Goal: Task Accomplishment & Management: Use online tool/utility

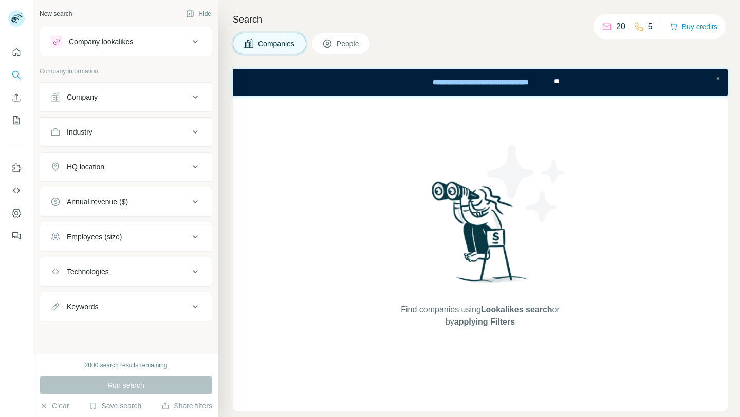
click at [178, 90] on button "Company" at bounding box center [126, 97] width 172 height 25
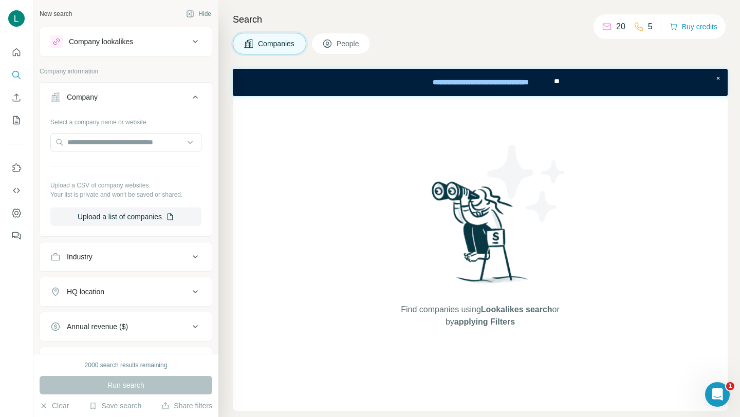
click at [245, 197] on div "Find companies using Lookalikes search or by applying Filters" at bounding box center [480, 253] width 495 height 315
click at [20, 53] on icon "Quick start" at bounding box center [16, 52] width 10 height 10
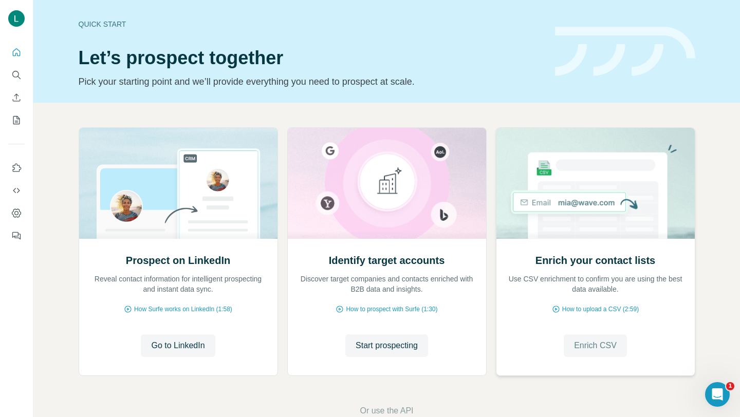
click at [595, 349] on span "Enrich CSV" at bounding box center [595, 346] width 43 height 12
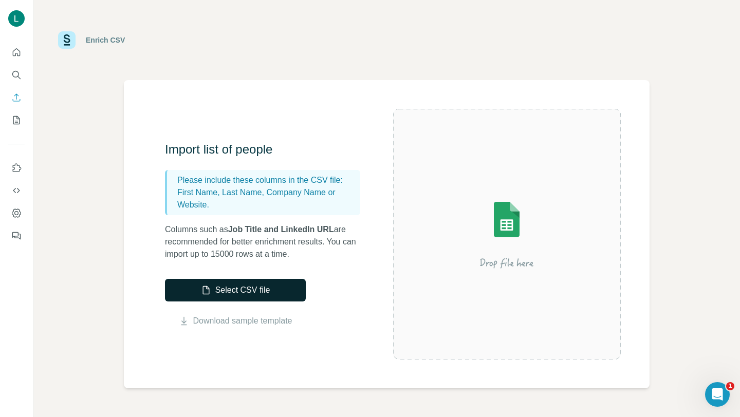
click at [257, 288] on button "Select CSV file" at bounding box center [235, 290] width 141 height 23
click at [251, 291] on button "Select CSV file" at bounding box center [235, 290] width 141 height 23
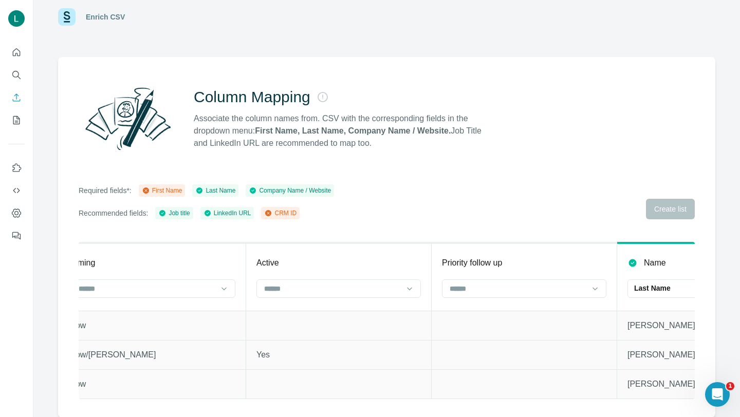
scroll to position [0, 864]
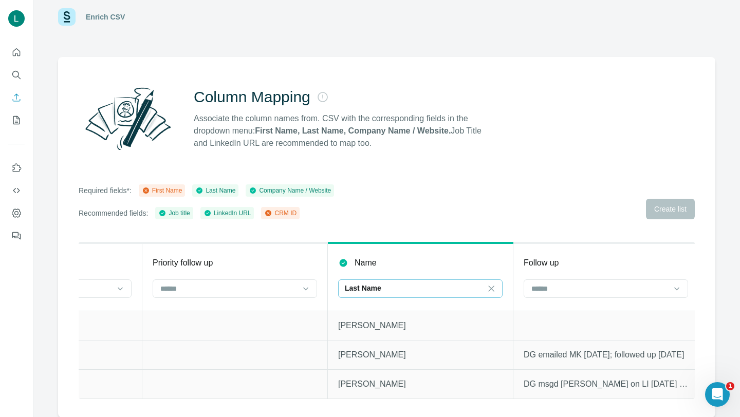
click at [418, 285] on div "Last Name" at bounding box center [414, 288] width 139 height 10
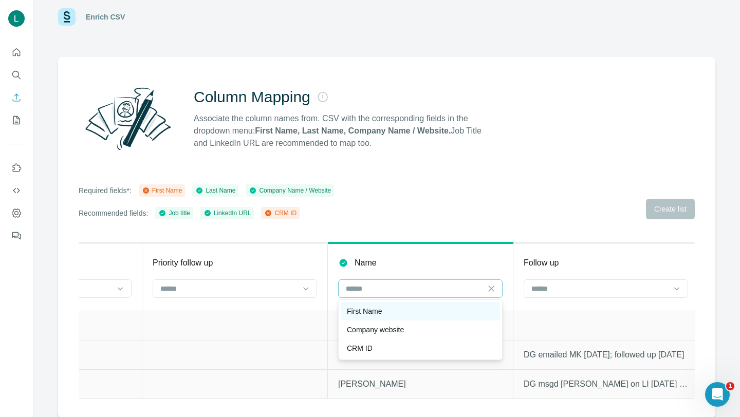
click at [396, 310] on div "First Name" at bounding box center [420, 311] width 147 height 10
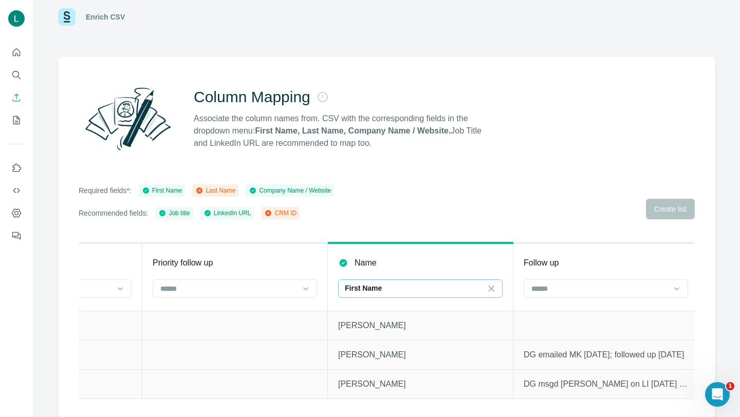
click at [392, 285] on div "First Name" at bounding box center [414, 288] width 139 height 10
click at [389, 261] on div "Name" at bounding box center [420, 263] width 164 height 12
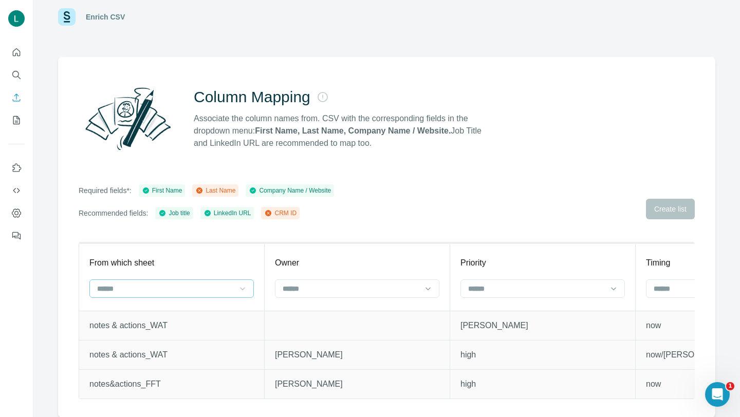
click at [237, 290] on icon at bounding box center [242, 289] width 10 height 10
click at [326, 260] on div "Owner" at bounding box center [357, 263] width 164 height 12
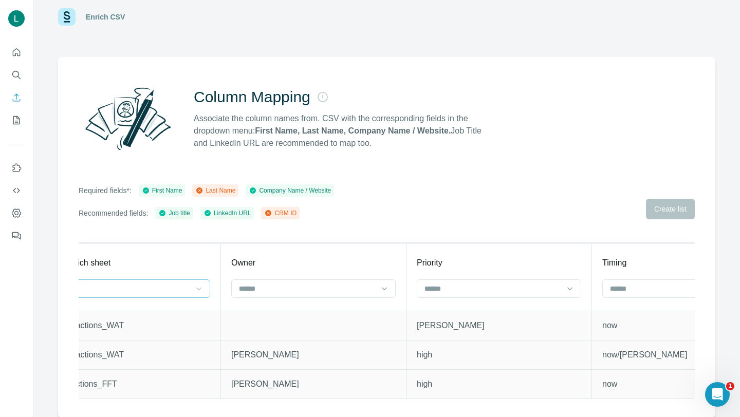
scroll to position [0, 104]
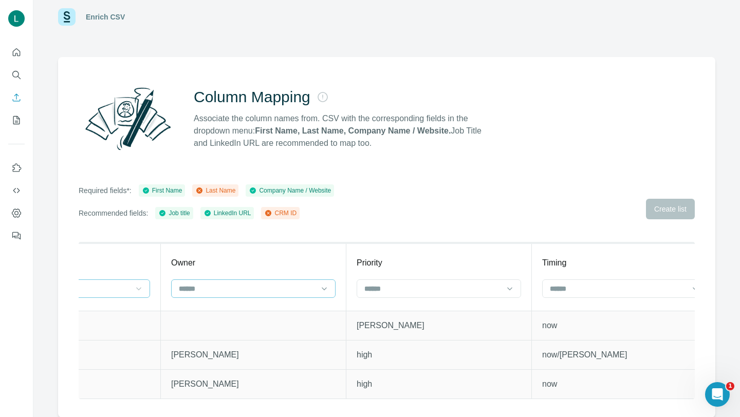
click at [292, 283] on input at bounding box center [247, 288] width 139 height 11
click at [282, 266] on div "Owner" at bounding box center [253, 263] width 164 height 12
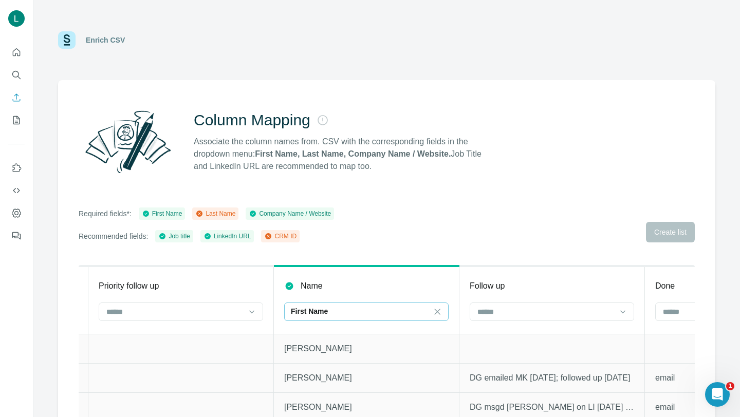
scroll to position [23, 0]
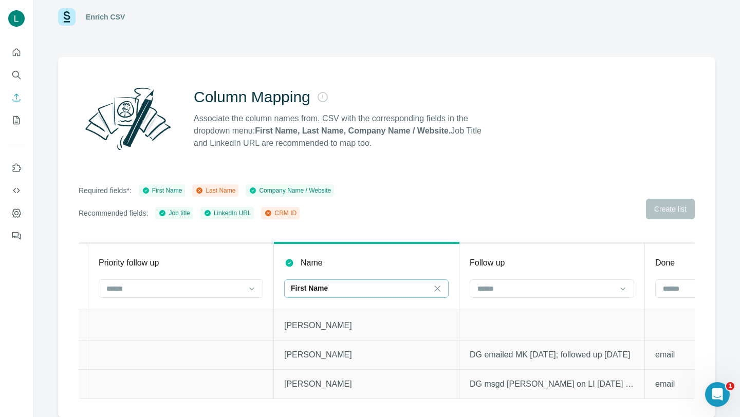
click at [67, 20] on img at bounding box center [66, 16] width 17 height 17
click at [63, 13] on img at bounding box center [66, 16] width 17 height 17
click at [66, 19] on img at bounding box center [66, 16] width 17 height 17
click at [64, 17] on img at bounding box center [66, 16] width 17 height 17
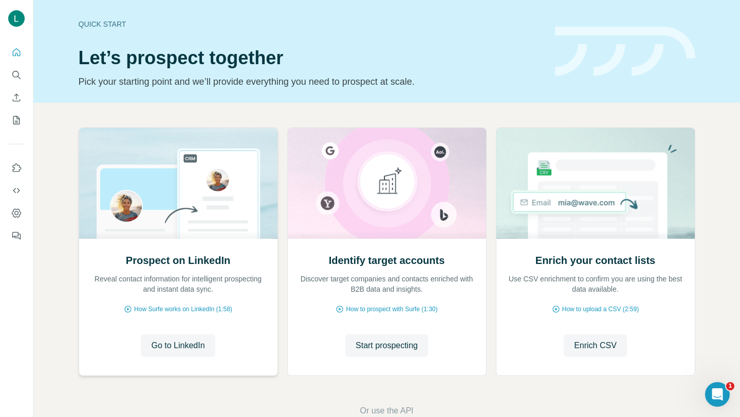
scroll to position [25, 0]
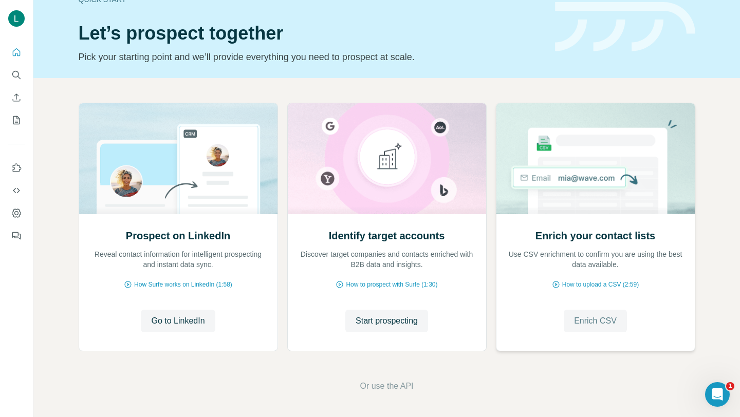
click at [600, 310] on button "Enrich CSV" at bounding box center [595, 321] width 63 height 23
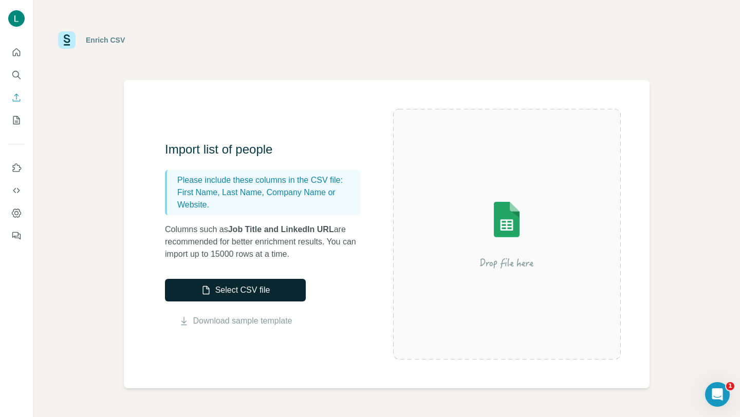
click at [259, 291] on button "Select CSV file" at bounding box center [235, 290] width 141 height 23
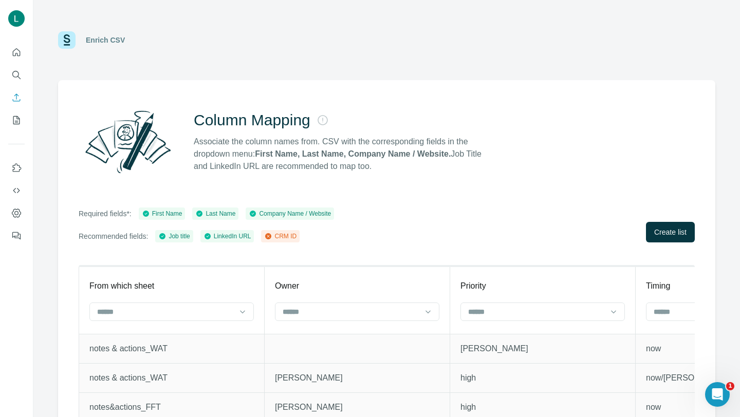
scroll to position [23, 0]
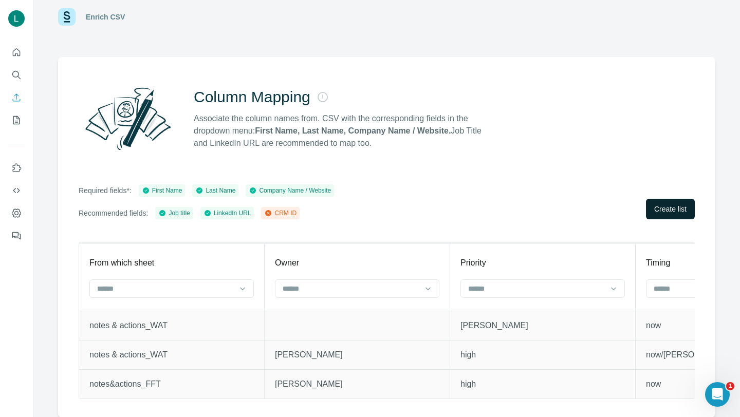
click at [669, 209] on span "Create list" at bounding box center [670, 209] width 32 height 10
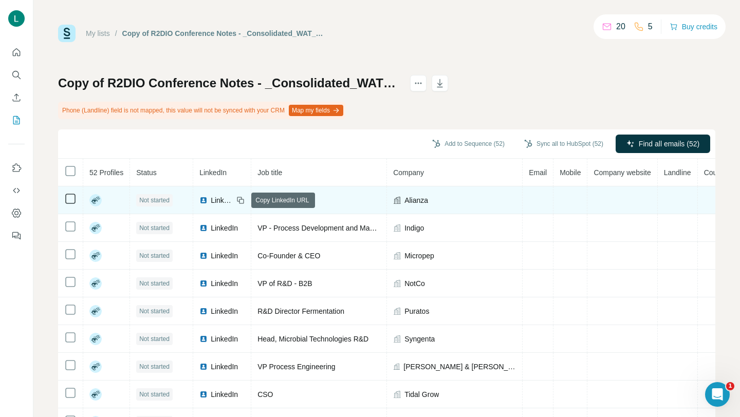
click at [244, 199] on icon at bounding box center [241, 201] width 5 height 5
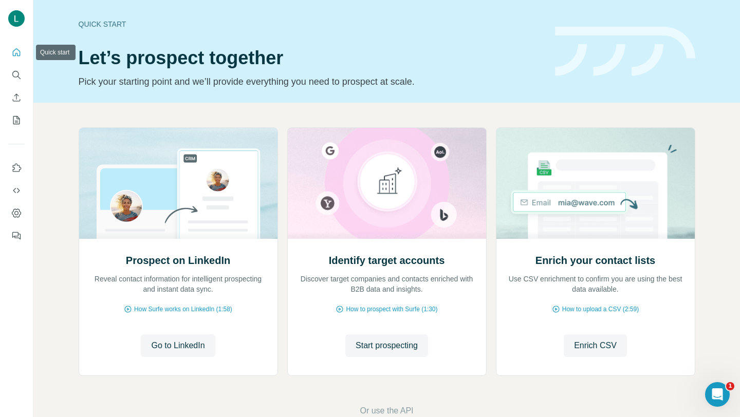
click at [12, 57] on icon "Quick start" at bounding box center [16, 52] width 10 height 10
click at [17, 123] on icon "My lists" at bounding box center [16, 120] width 10 height 10
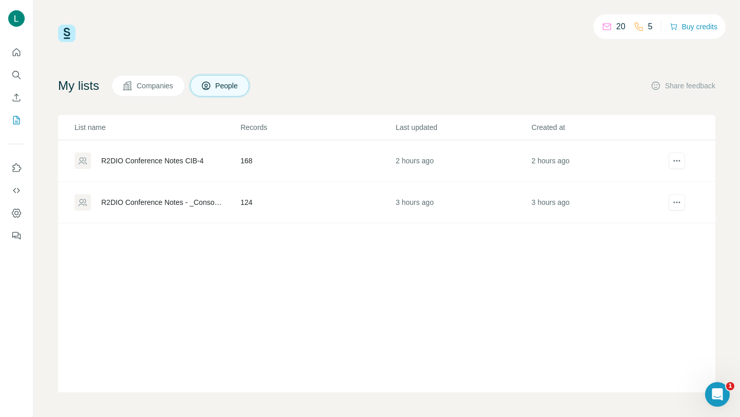
click at [157, 160] on div "R2DIO Conference Notes CIB-4" at bounding box center [152, 161] width 102 height 10
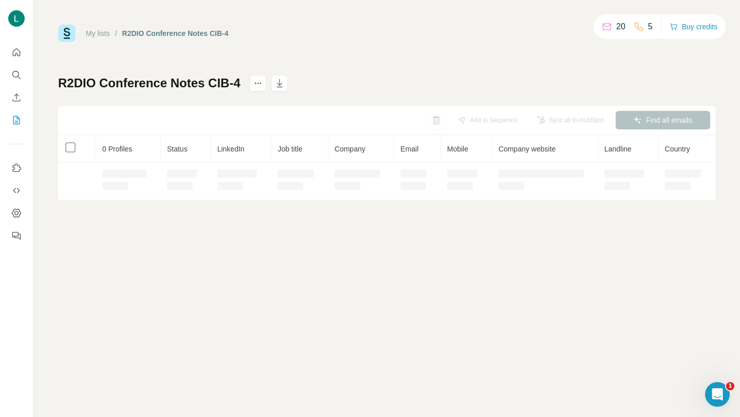
click at [83, 165] on td at bounding box center [77, 181] width 38 height 37
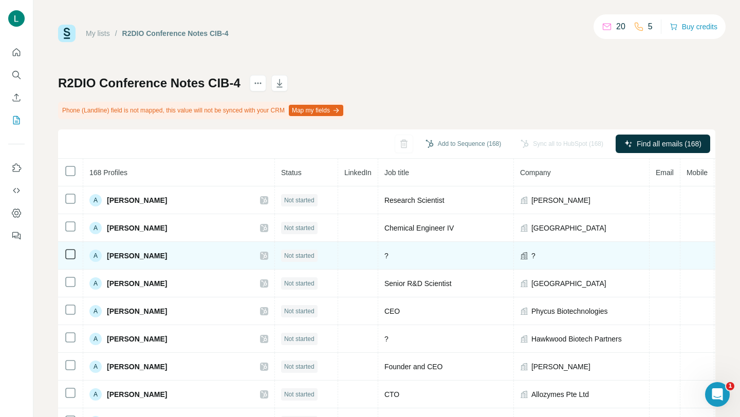
scroll to position [12, 0]
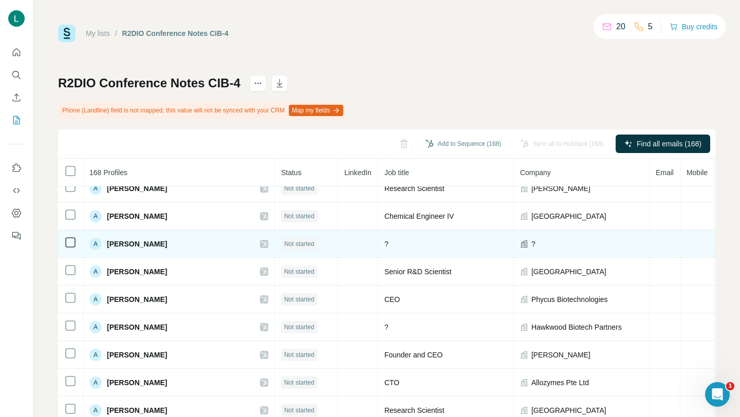
click at [261, 245] on icon at bounding box center [264, 244] width 6 height 6
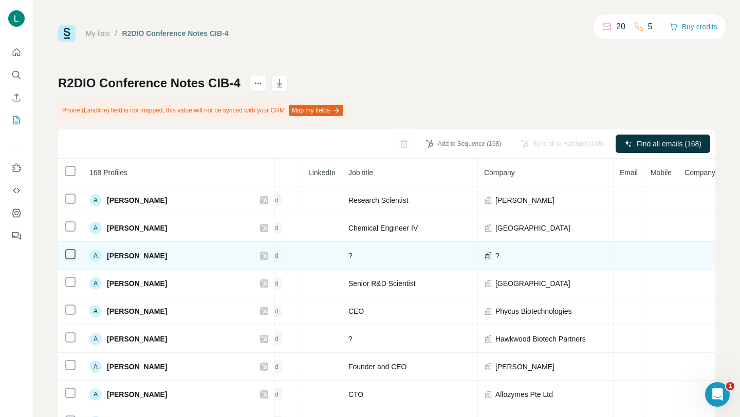
scroll to position [0, 0]
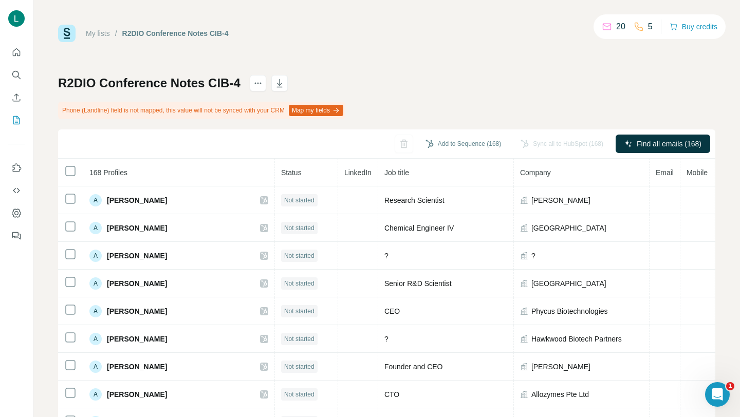
click at [103, 33] on link "My lists" at bounding box center [98, 33] width 24 height 8
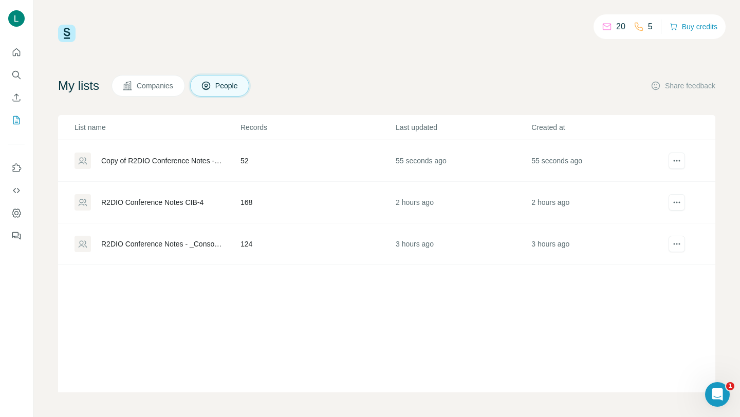
click at [141, 162] on div "Copy of R2DIO Conference Notes - _Consolidated_WAT_FFT" at bounding box center [162, 161] width 122 height 10
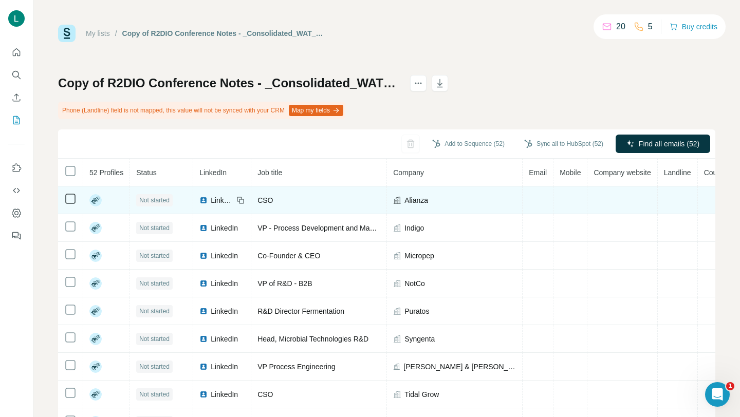
click at [98, 199] on rect at bounding box center [95, 200] width 12 height 12
click at [97, 199] on rect at bounding box center [95, 200] width 12 height 12
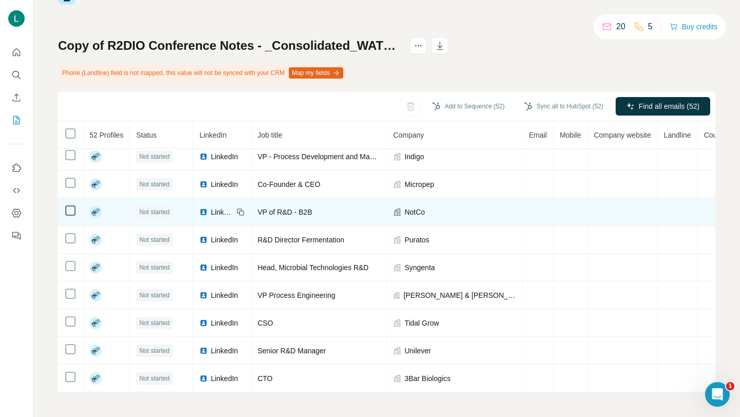
scroll to position [311, 0]
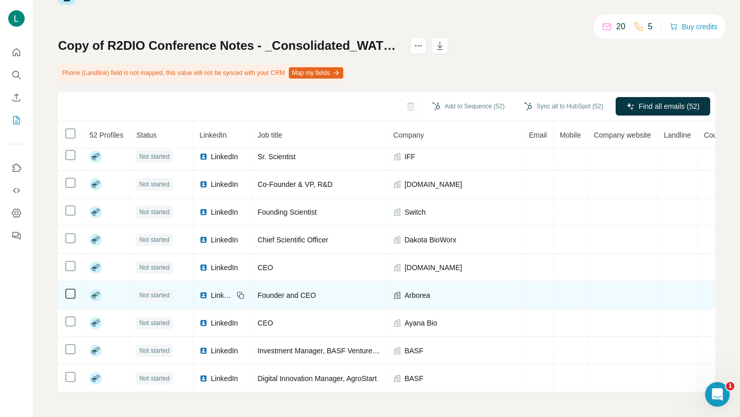
click at [219, 292] on span "LinkedIn" at bounding box center [222, 295] width 23 height 10
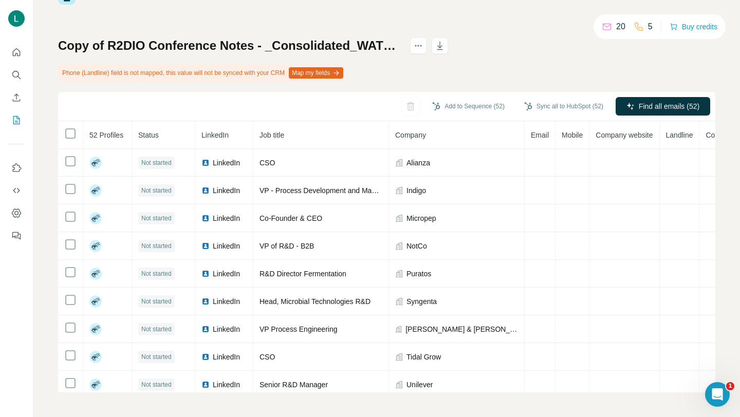
scroll to position [0, 0]
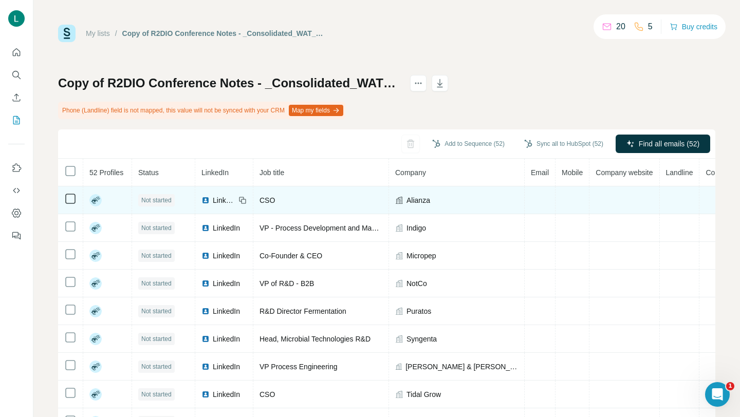
click at [415, 200] on span "Alianza" at bounding box center [419, 200] width 24 height 10
click at [403, 199] on icon at bounding box center [399, 200] width 8 height 8
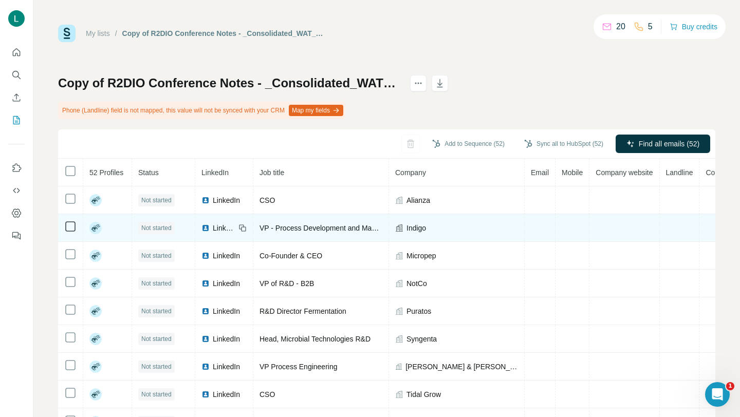
click at [400, 229] on icon at bounding box center [399, 227] width 7 height 7
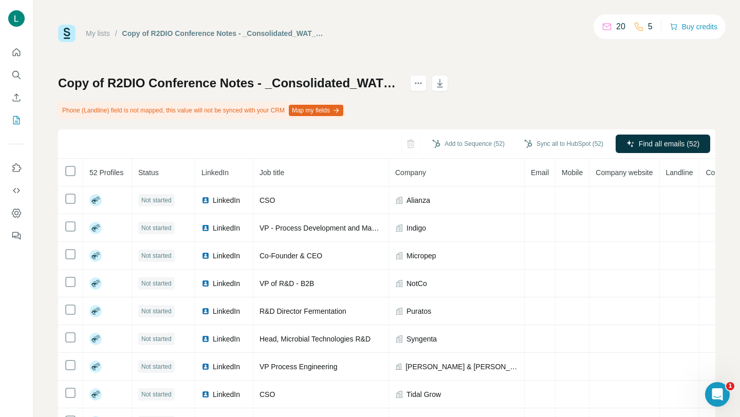
click at [340, 108] on icon "button" at bounding box center [336, 110] width 8 height 8
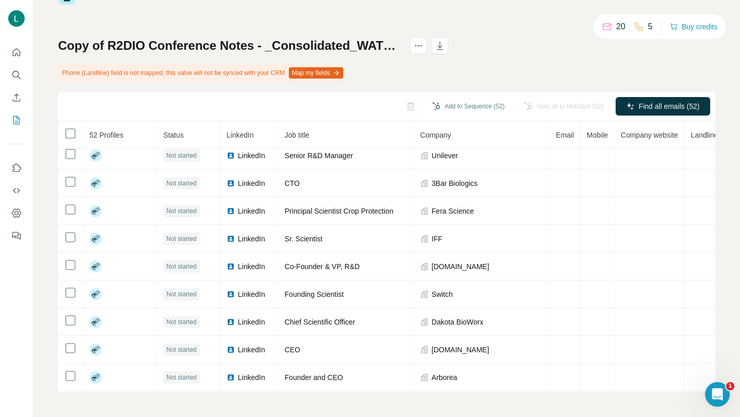
scroll to position [37, 0]
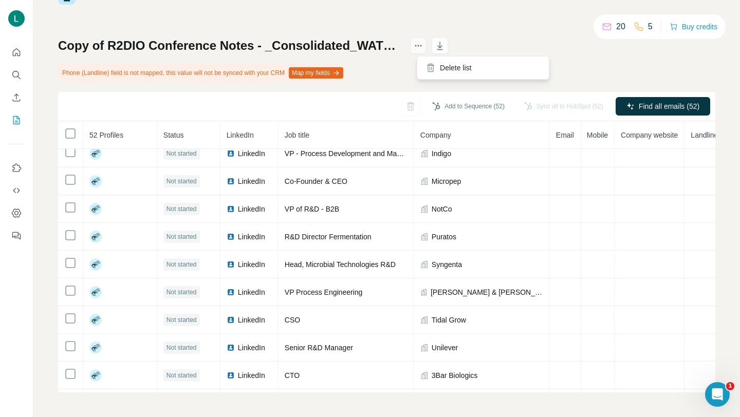
click at [422, 51] on button "actions" at bounding box center [418, 46] width 16 height 16
click at [377, 58] on div "Copy of R2DIO Conference Notes - _Consolidated_WAT_FFT Phone (Landline) field i…" at bounding box center [386, 215] width 657 height 355
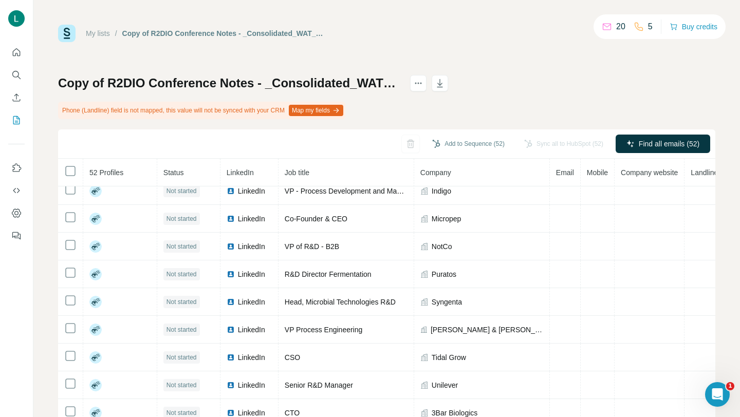
click at [103, 34] on link "My lists" at bounding box center [98, 33] width 24 height 8
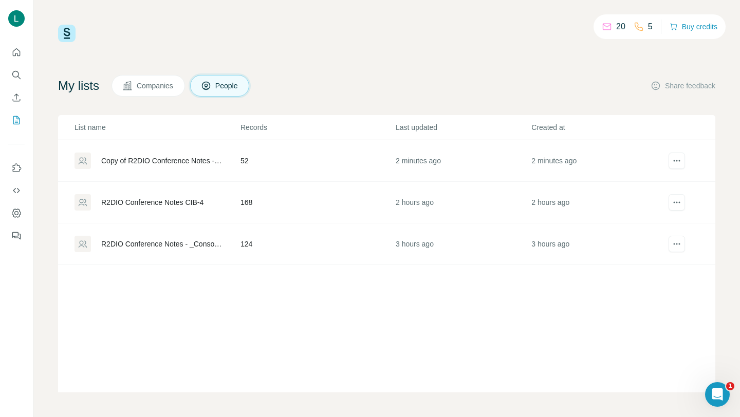
click at [134, 247] on div "R2DIO Conference Notes - _Consolidated_WAT_FFT (1)-3" at bounding box center [162, 244] width 122 height 10
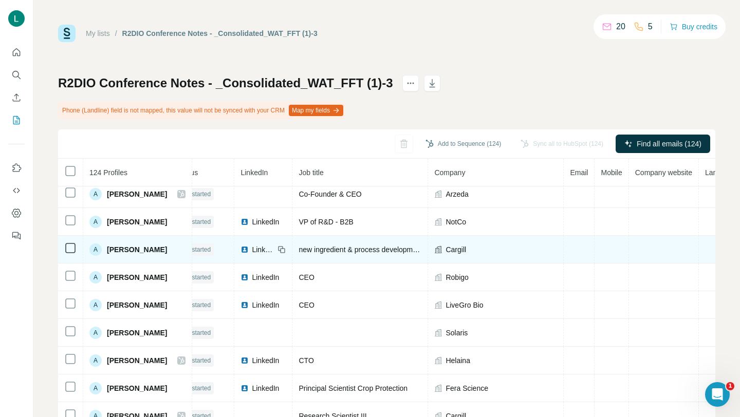
scroll to position [34, 0]
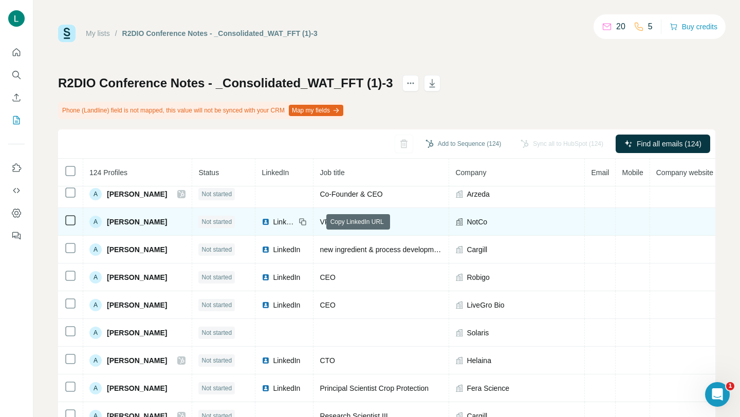
click at [307, 224] on icon at bounding box center [303, 222] width 8 height 8
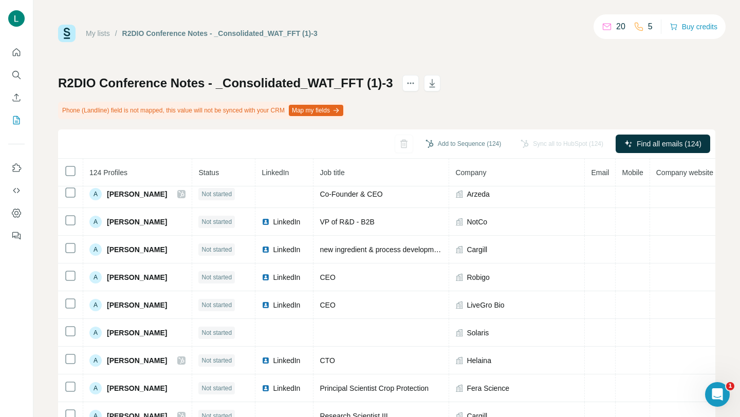
click at [90, 34] on link "My lists" at bounding box center [98, 33] width 24 height 8
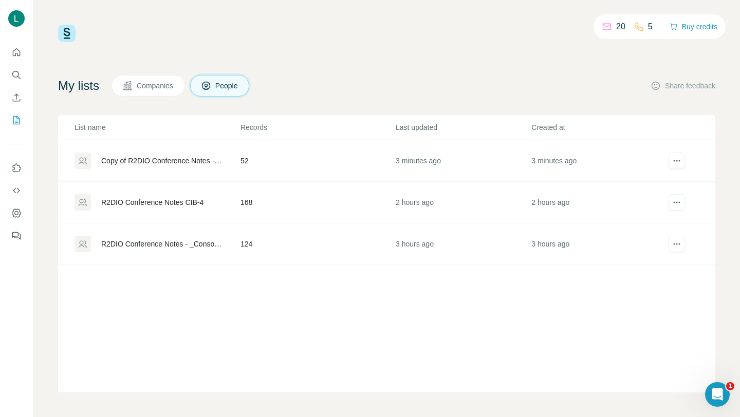
click at [166, 155] on div "Copy of R2DIO Conference Notes - _Consolidated_WAT_FFT" at bounding box center [157, 161] width 165 height 16
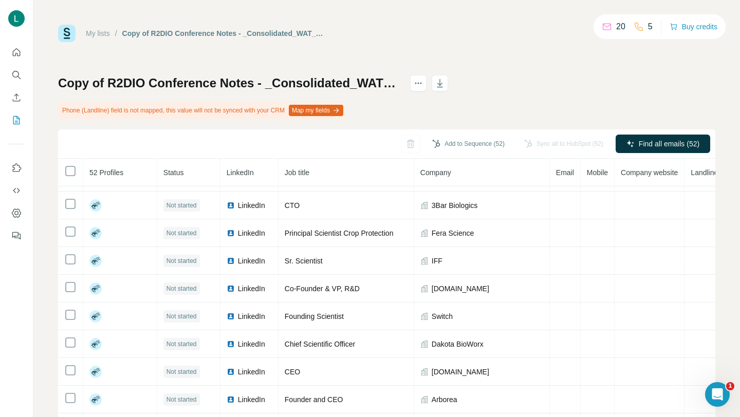
scroll to position [307, 0]
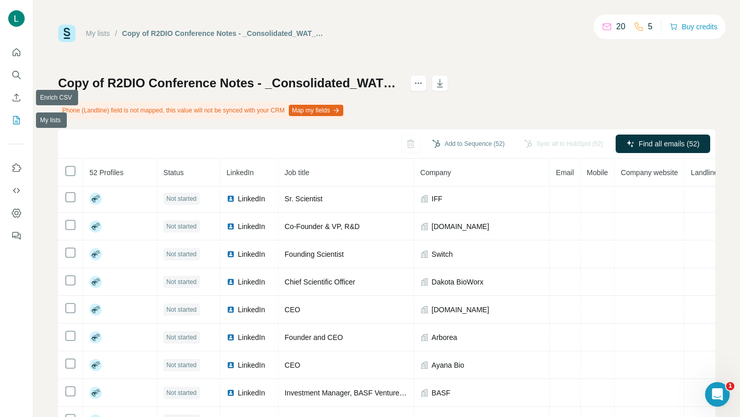
click at [20, 121] on icon "My lists" at bounding box center [16, 120] width 10 height 10
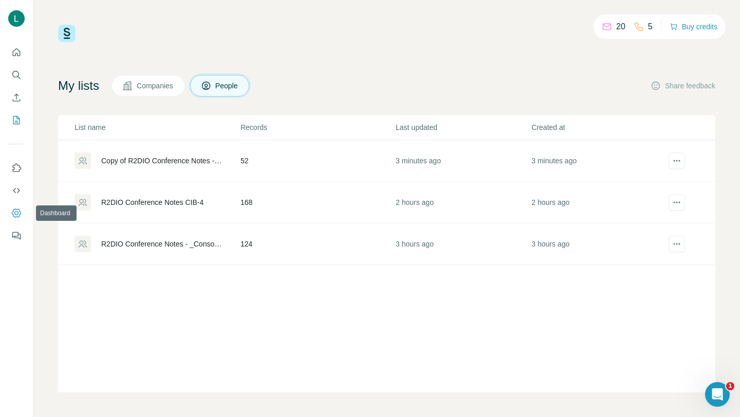
click at [17, 217] on icon "Dashboard" at bounding box center [16, 213] width 9 height 9
